Goal: Information Seeking & Learning: Learn about a topic

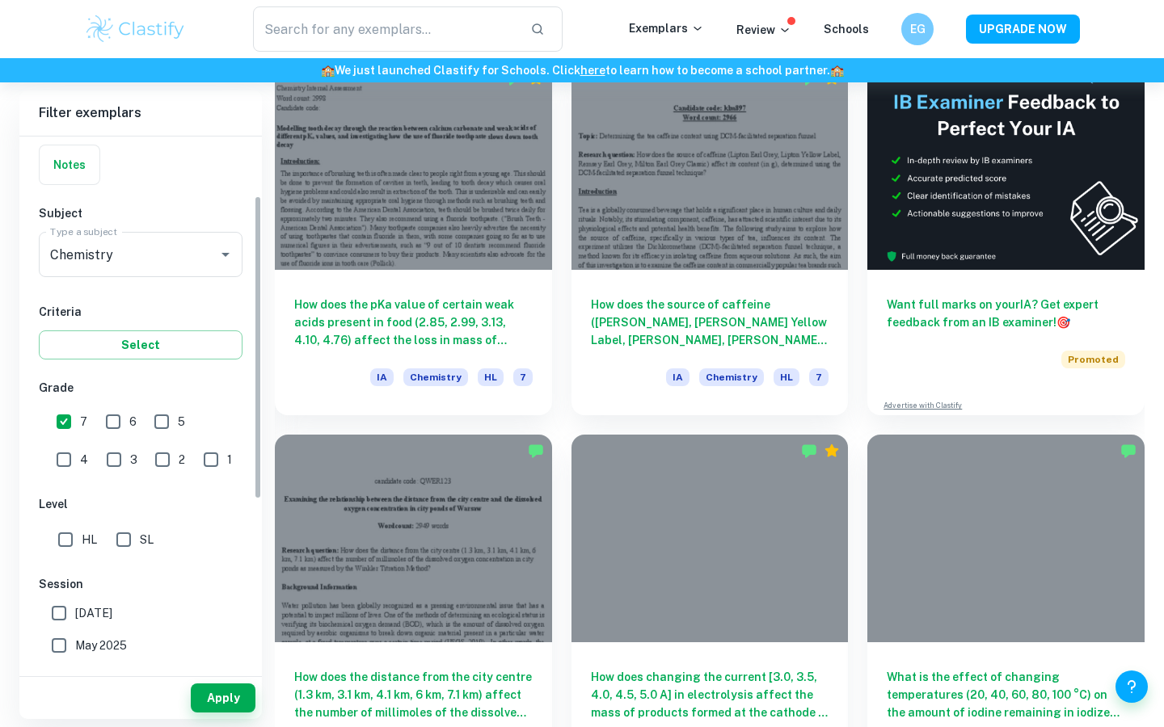
scroll to position [121, 0]
click at [114, 534] on input "SL" at bounding box center [123, 536] width 32 height 32
checkbox input "true"
click at [99, 604] on span "[DATE]" at bounding box center [93, 610] width 37 height 18
click at [75, 604] on input "[DATE]" at bounding box center [59, 610] width 32 height 32
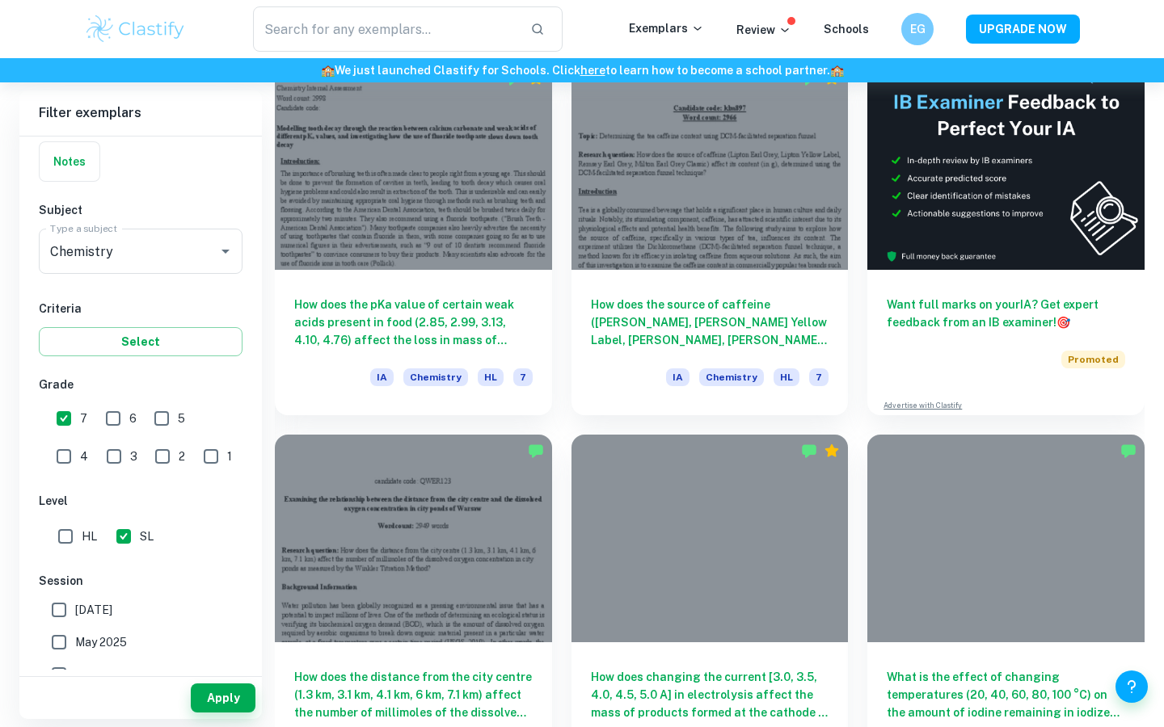
checkbox input "true"
click at [64, 538] on input "HL" at bounding box center [65, 536] width 32 height 32
checkbox input "true"
click at [133, 541] on input "SL" at bounding box center [123, 536] width 32 height 32
checkbox input "false"
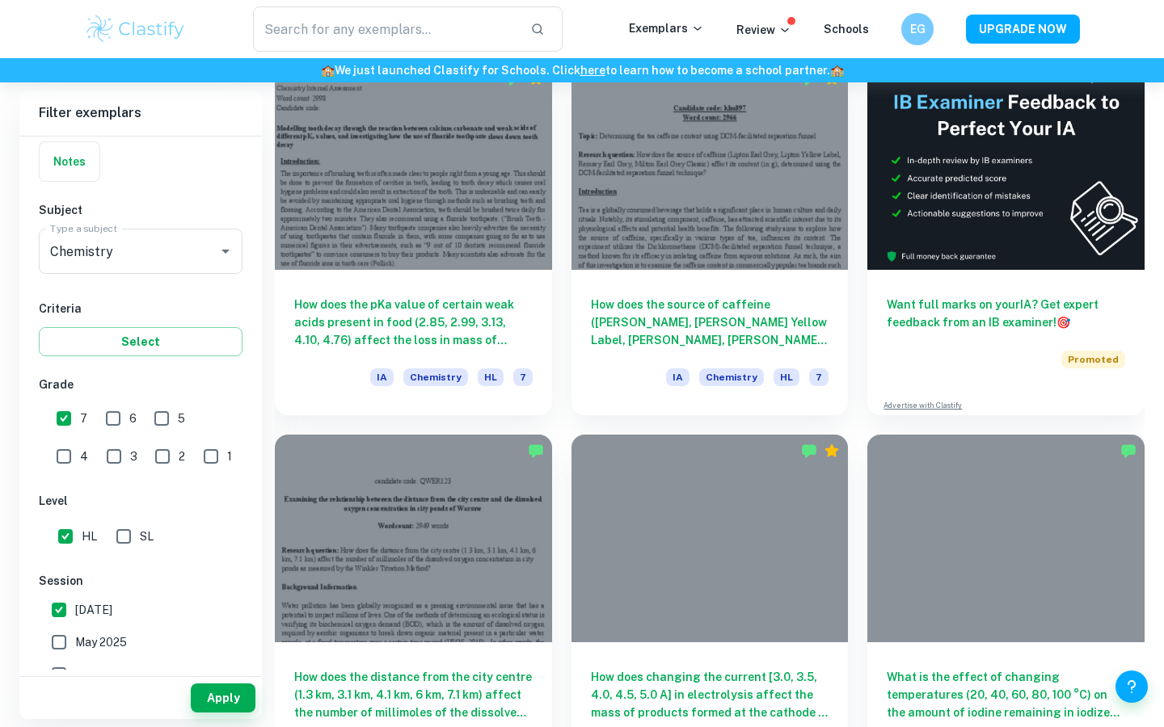
click at [117, 645] on span "May 2025" at bounding box center [101, 643] width 52 height 18
click at [75, 645] on input "May 2025" at bounding box center [59, 642] width 32 height 32
click at [196, 696] on button "Apply" at bounding box center [223, 698] width 65 height 29
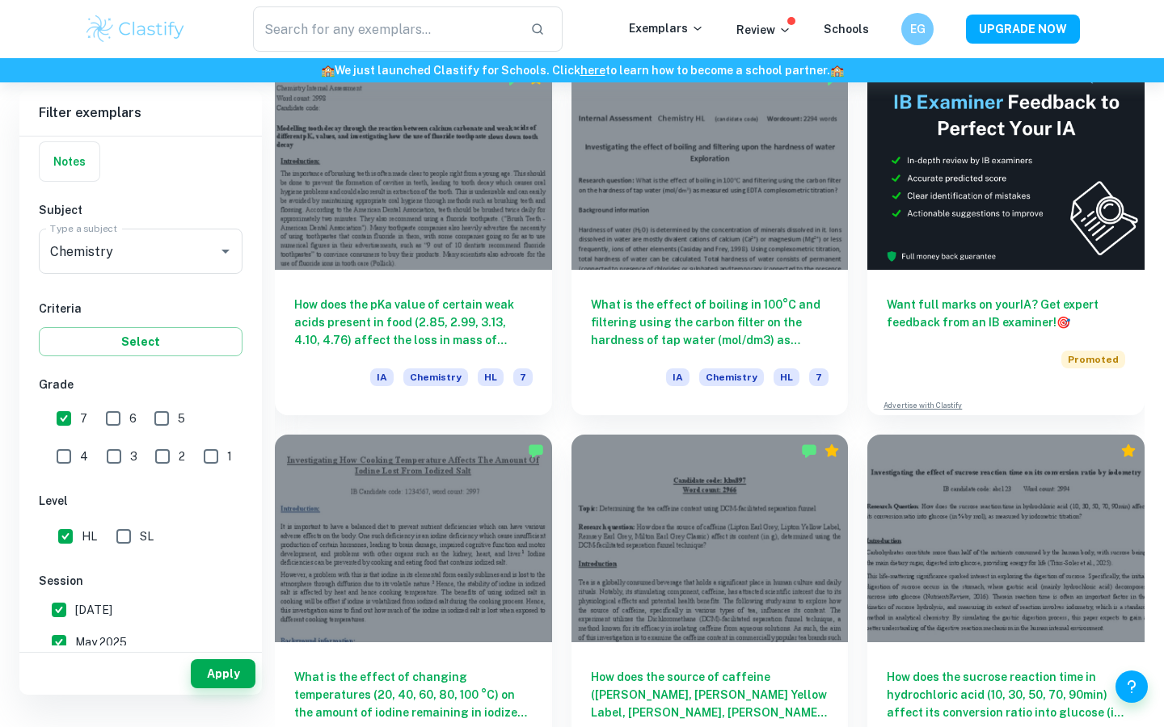
scroll to position [430, 0]
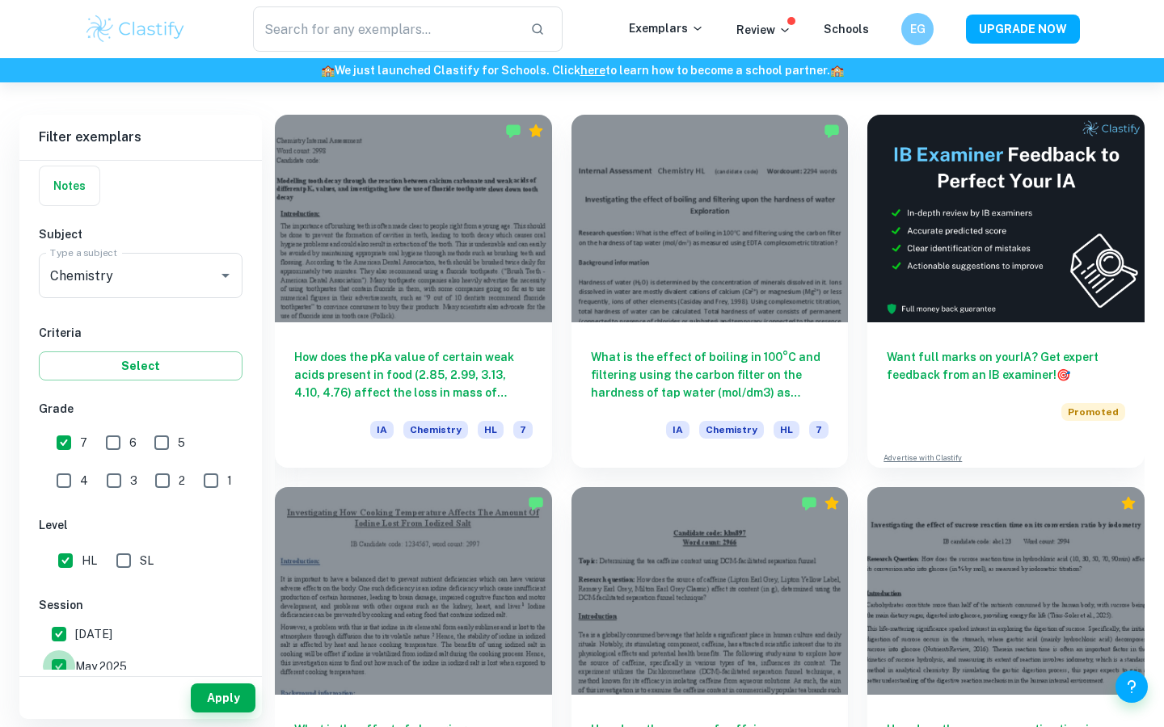
click at [62, 660] on input "May 2025" at bounding box center [59, 667] width 32 height 32
click at [202, 692] on button "Apply" at bounding box center [223, 698] width 65 height 29
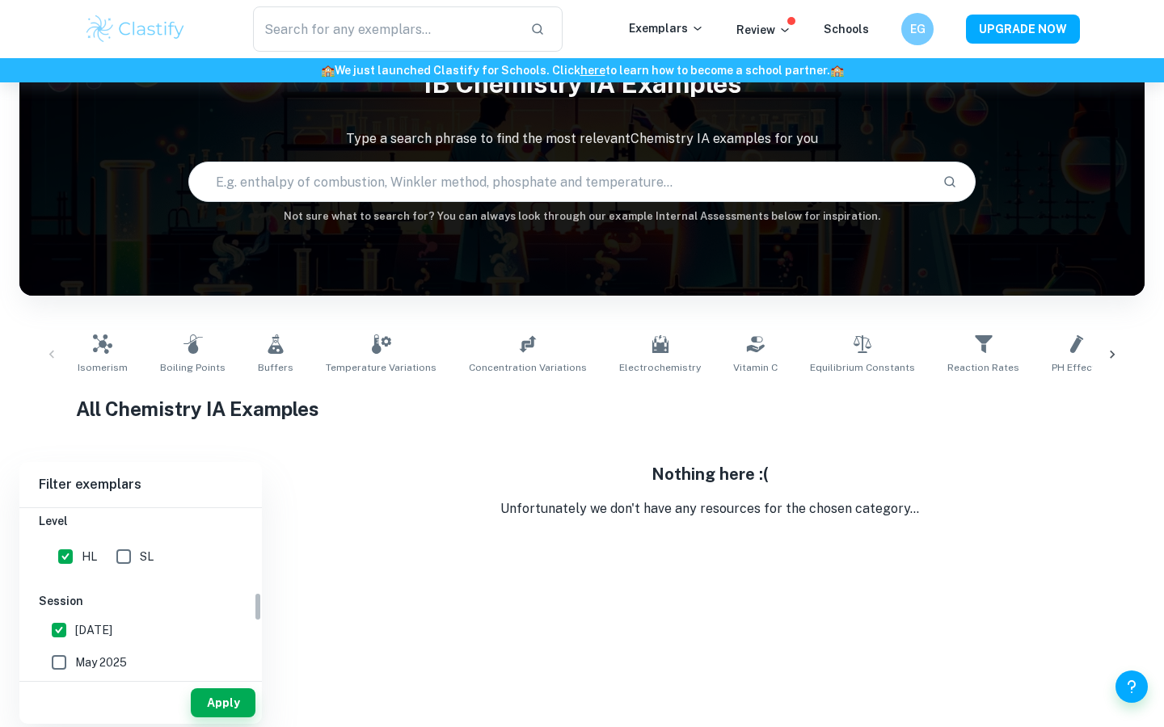
scroll to position [473, 0]
click at [55, 651] on input "May 2025" at bounding box center [59, 662] width 32 height 32
checkbox input "true"
click at [245, 697] on button "Apply" at bounding box center [223, 703] width 65 height 29
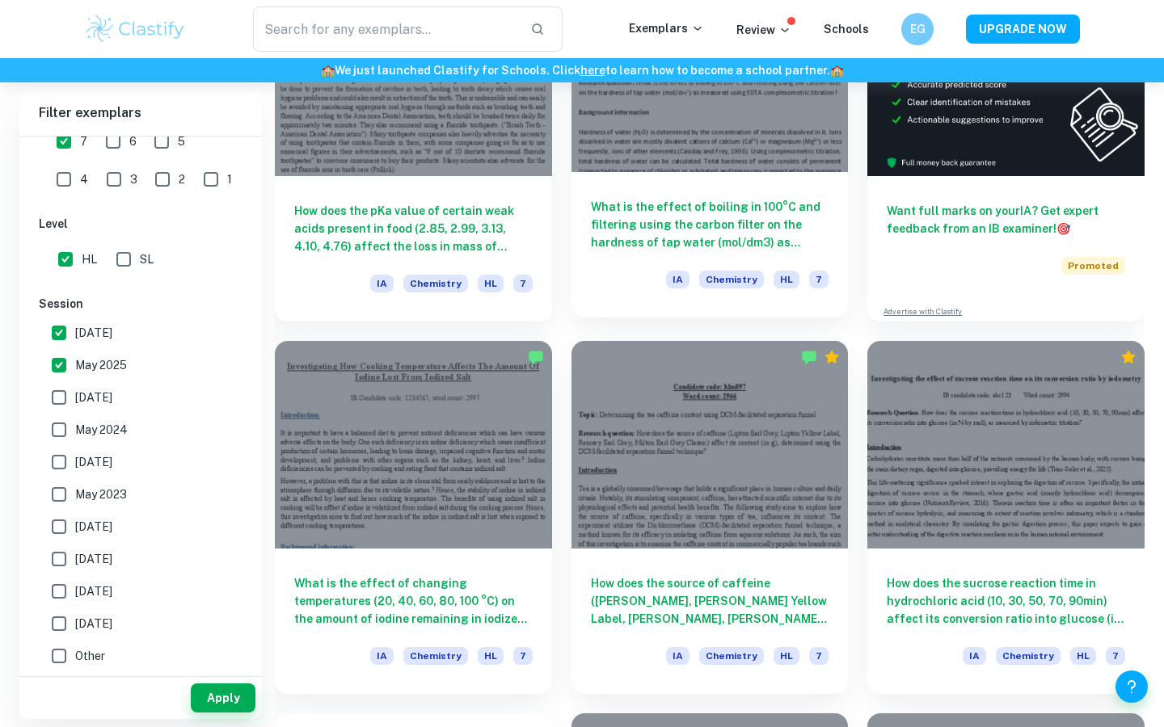
scroll to position [578, 0]
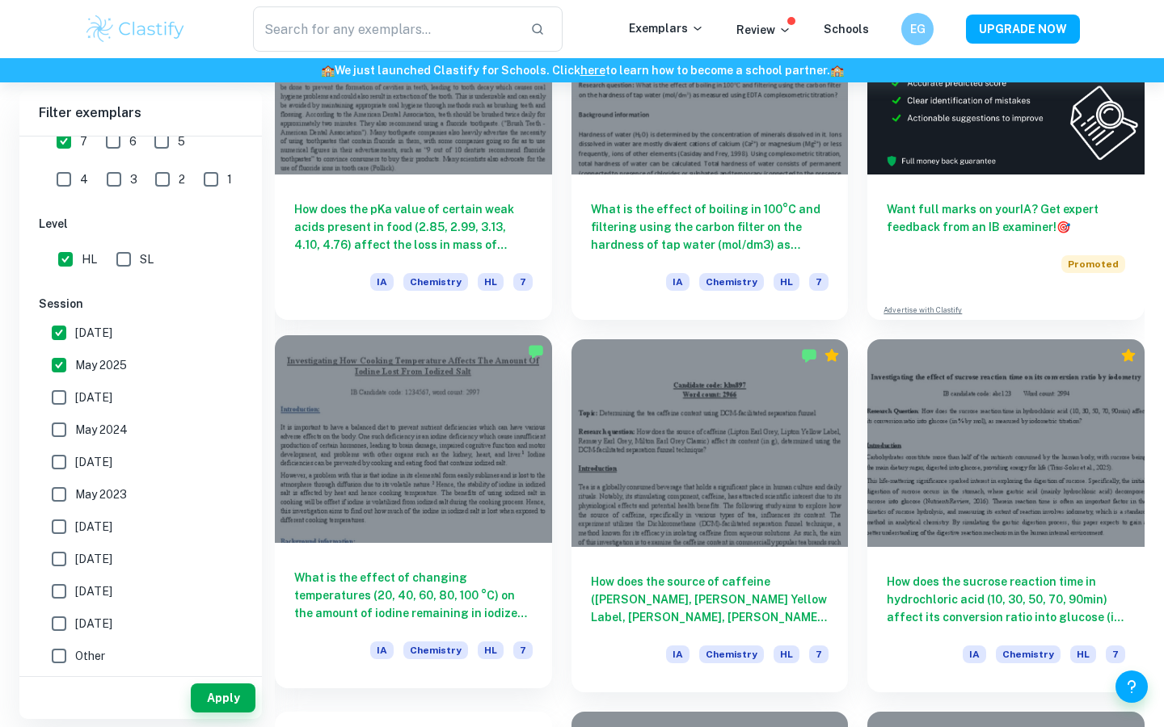
click at [495, 587] on h6 "What is the effect of changing temperatures (20, 40, 60, 80, 100 °C) on the amo…" at bounding box center [413, 595] width 238 height 53
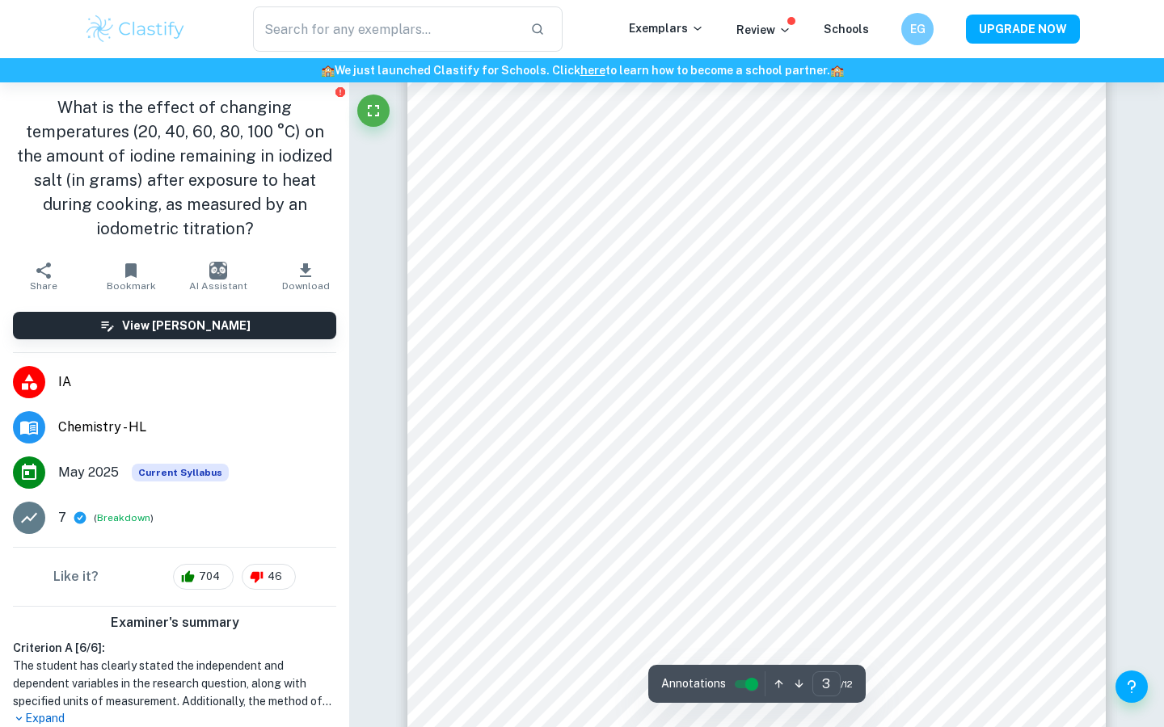
scroll to position [2334, 0]
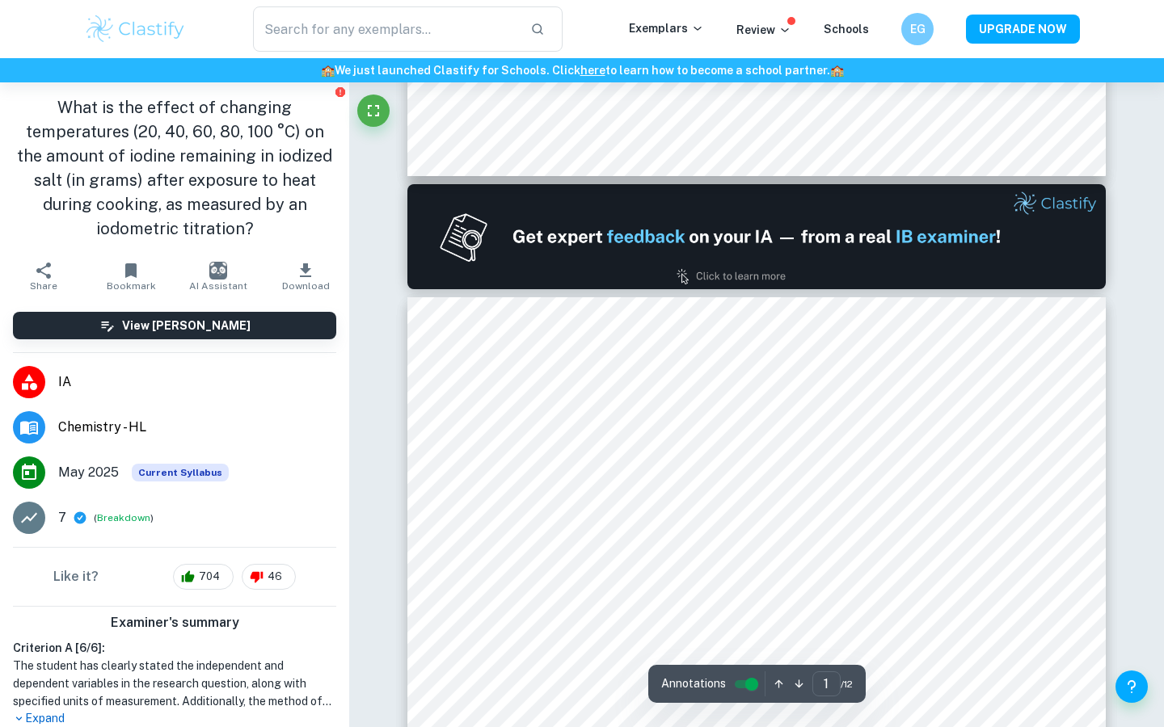
type input "2"
